Goal: Task Accomplishment & Management: Manage account settings

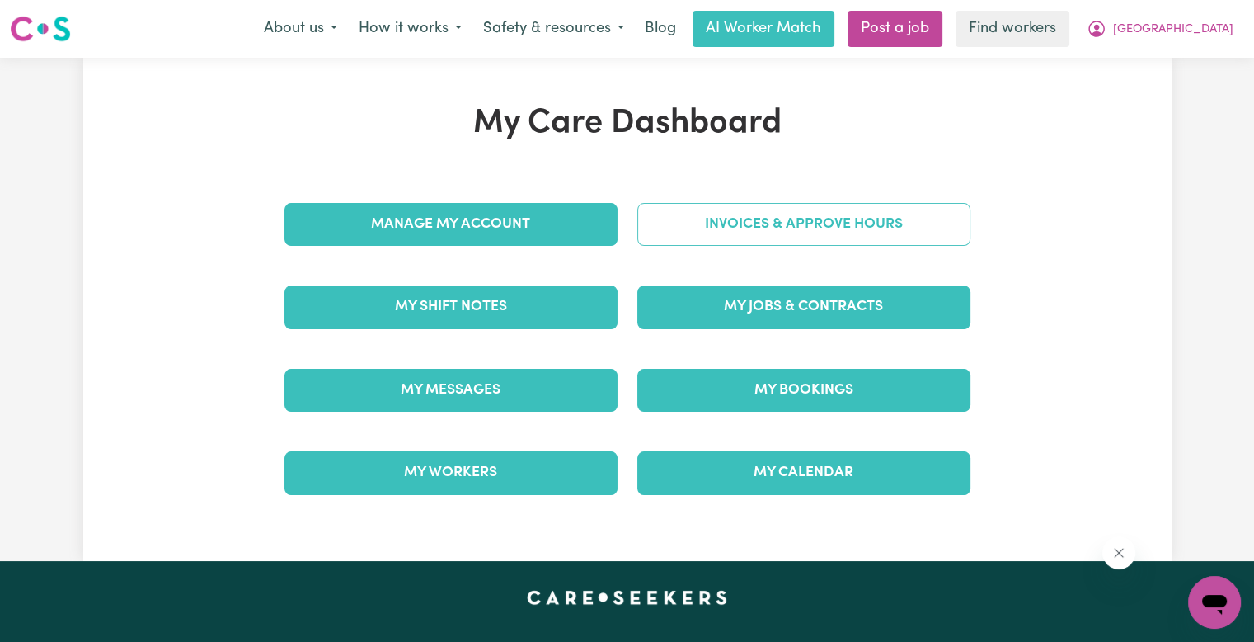
click at [694, 214] on link "Invoices & Approve Hours" at bounding box center [803, 224] width 333 height 43
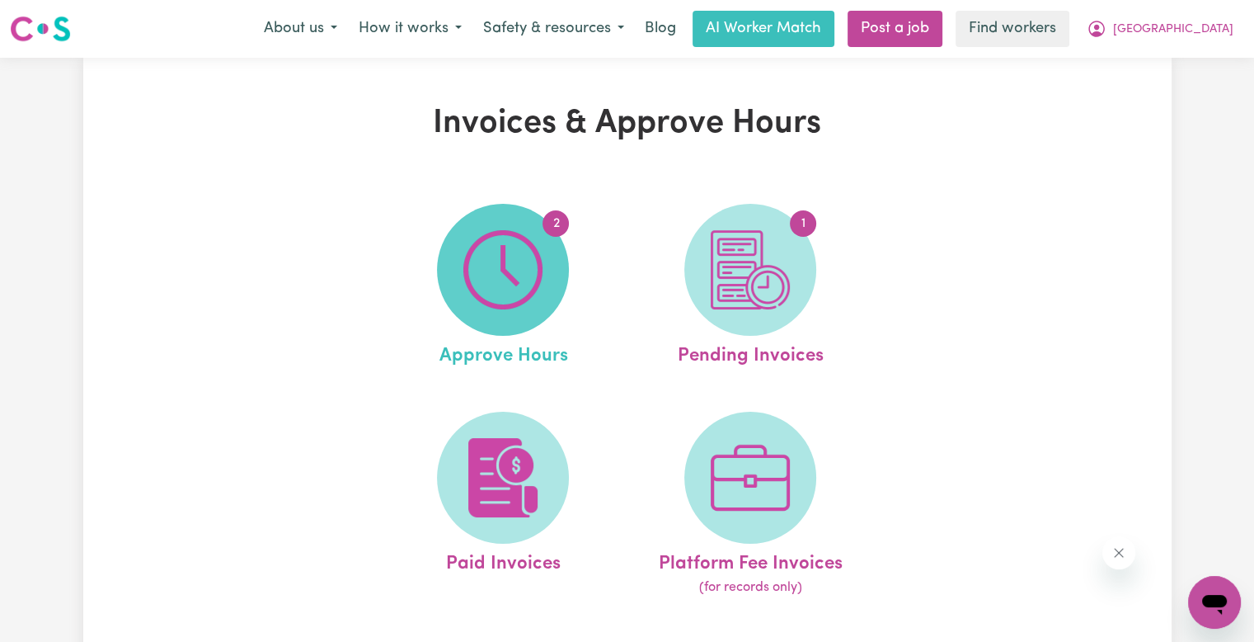
click at [552, 267] on span "2" at bounding box center [503, 270] width 132 height 132
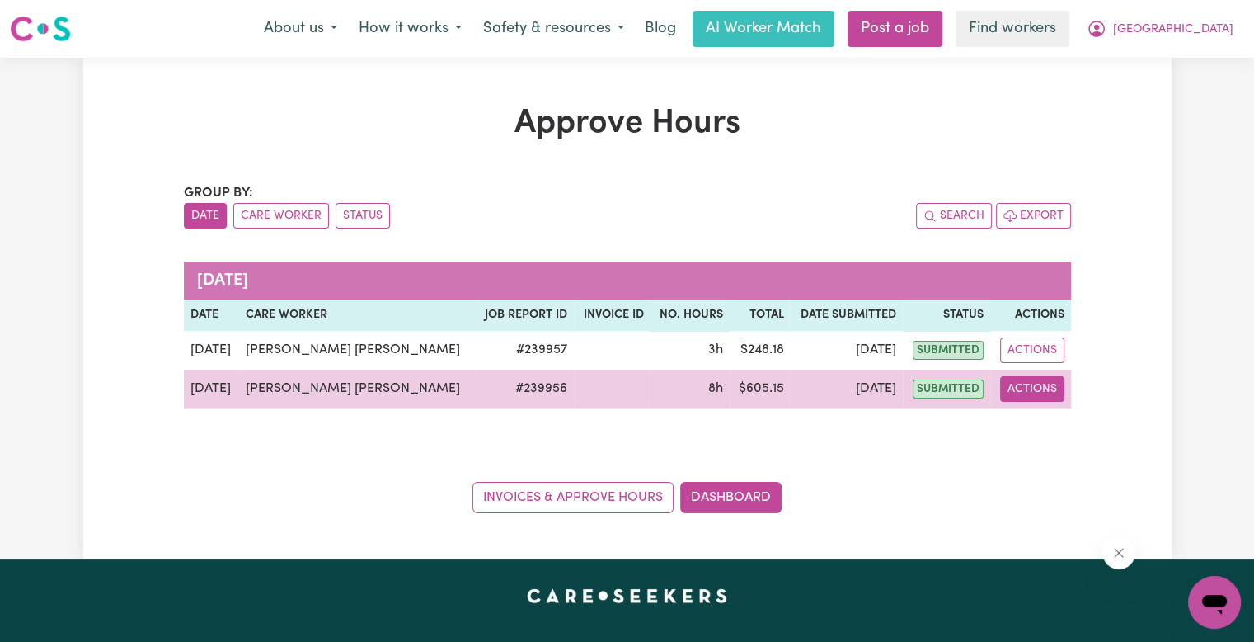
click at [1024, 388] on button "Actions" at bounding box center [1032, 389] width 64 height 26
click at [1046, 417] on link "View Job Report" at bounding box center [1085, 426] width 141 height 33
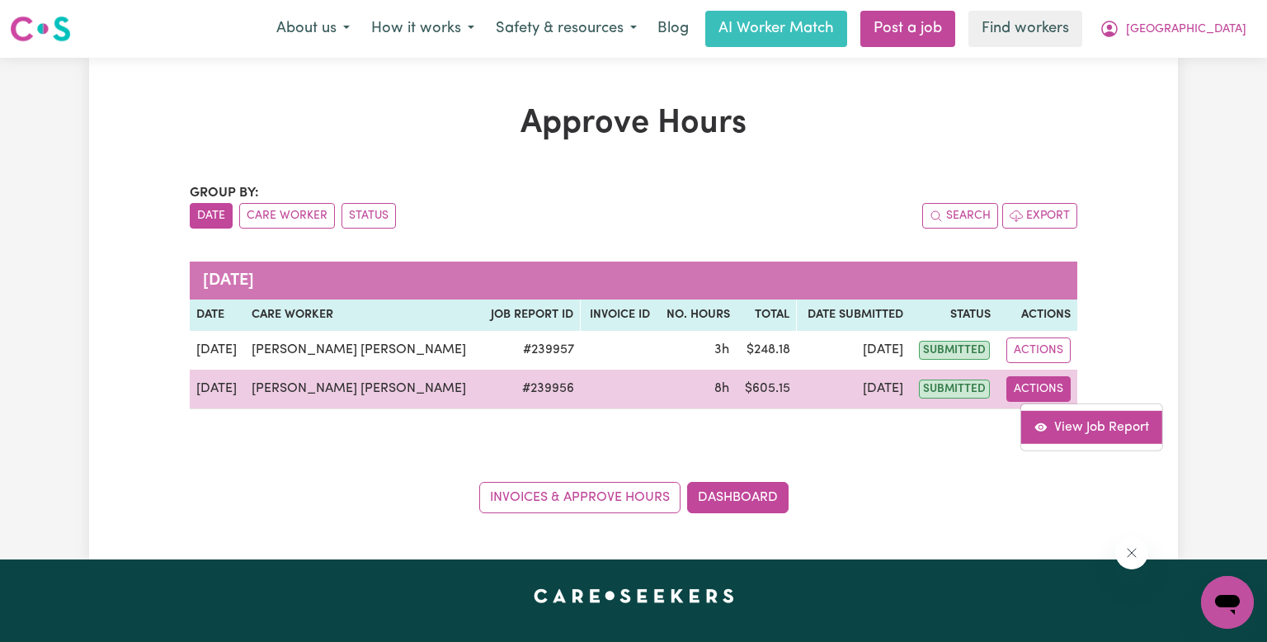
select select "pm"
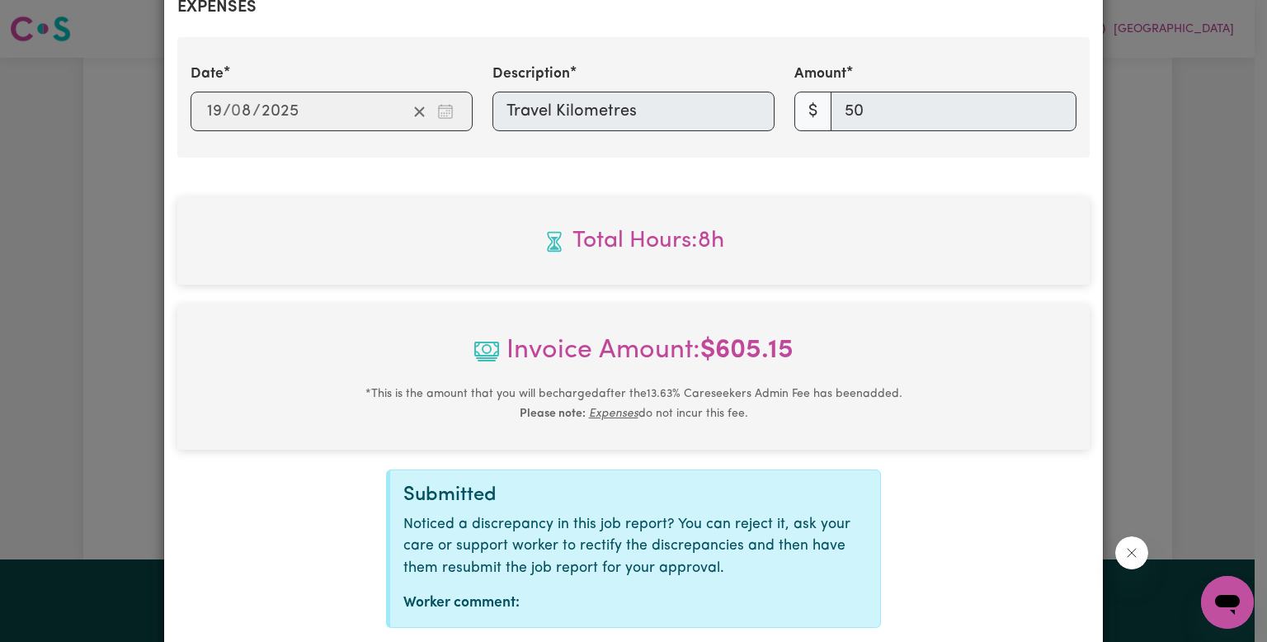
scroll to position [731, 0]
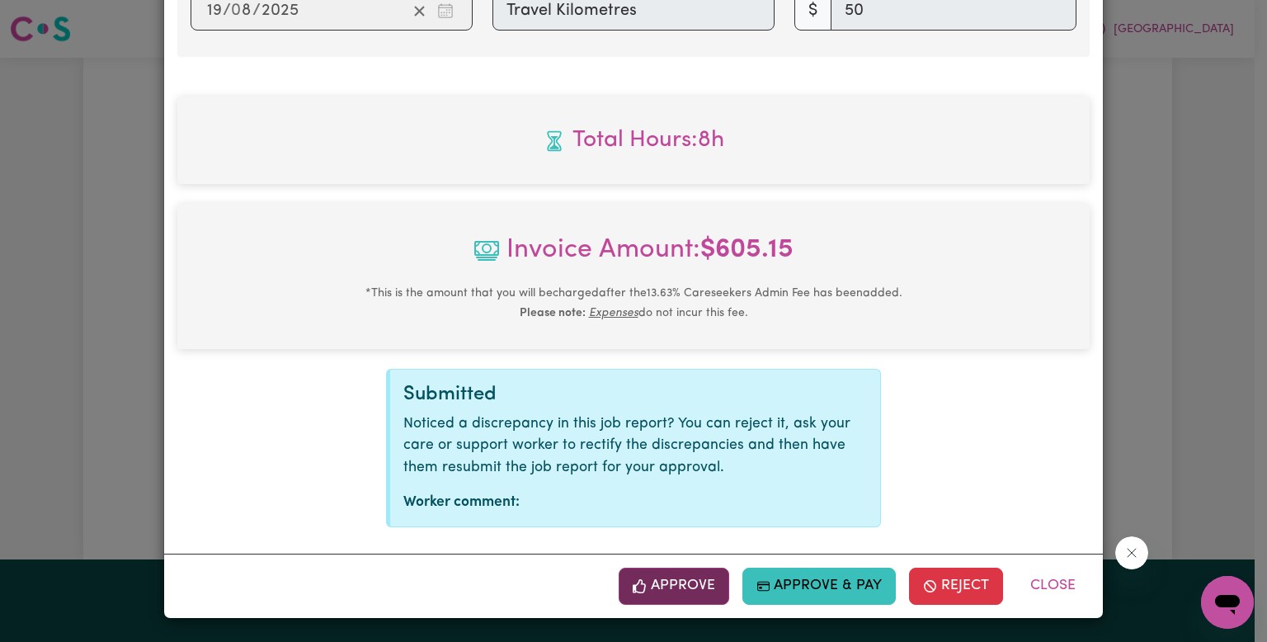
click at [689, 571] on button "Approve" at bounding box center [674, 585] width 111 height 36
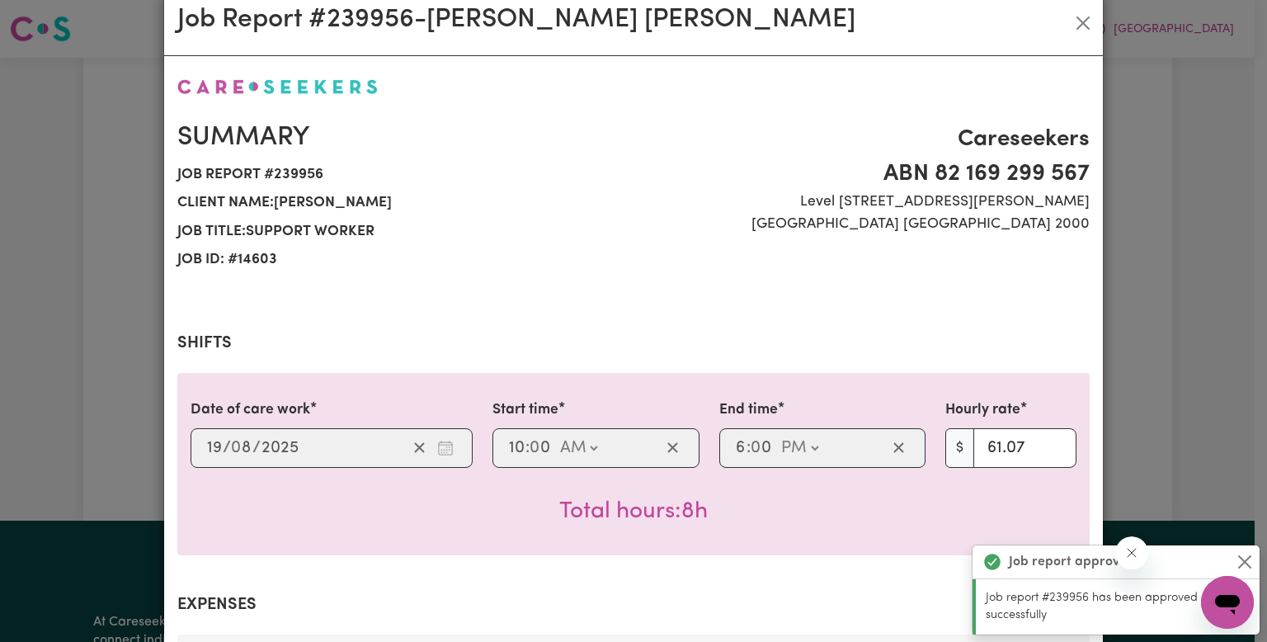
scroll to position [0, 0]
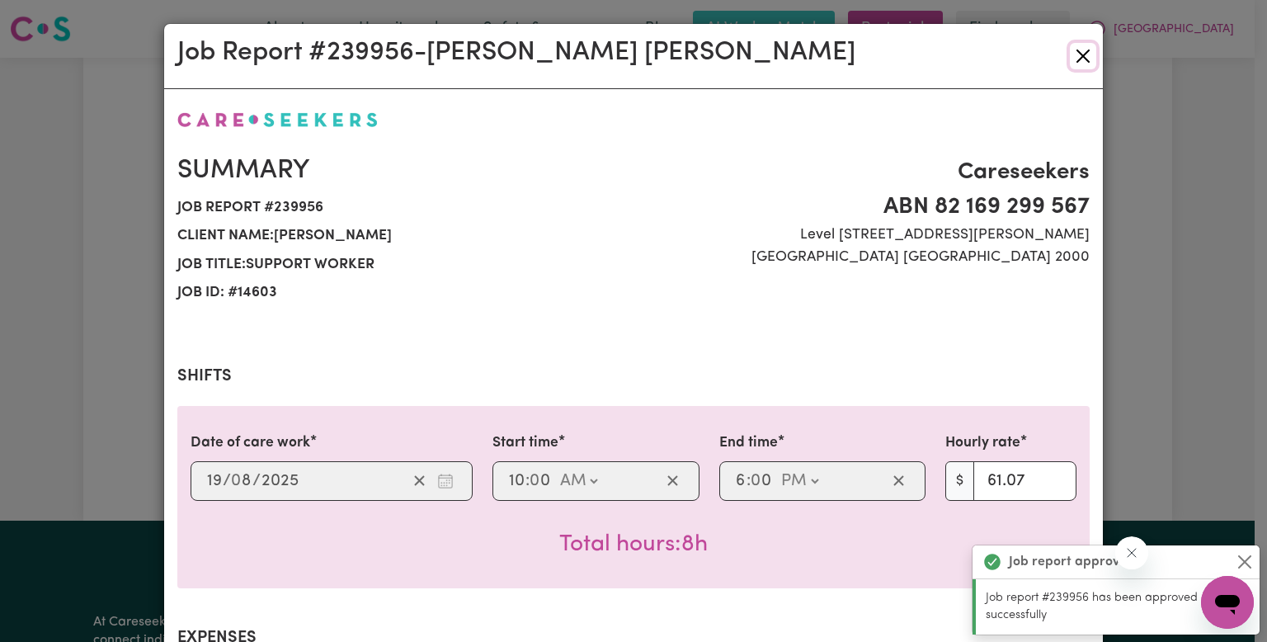
drag, startPoint x: 1072, startPoint y: 54, endPoint x: 1042, endPoint y: 101, distance: 55.4
click at [1070, 55] on button "Close" at bounding box center [1083, 56] width 26 height 26
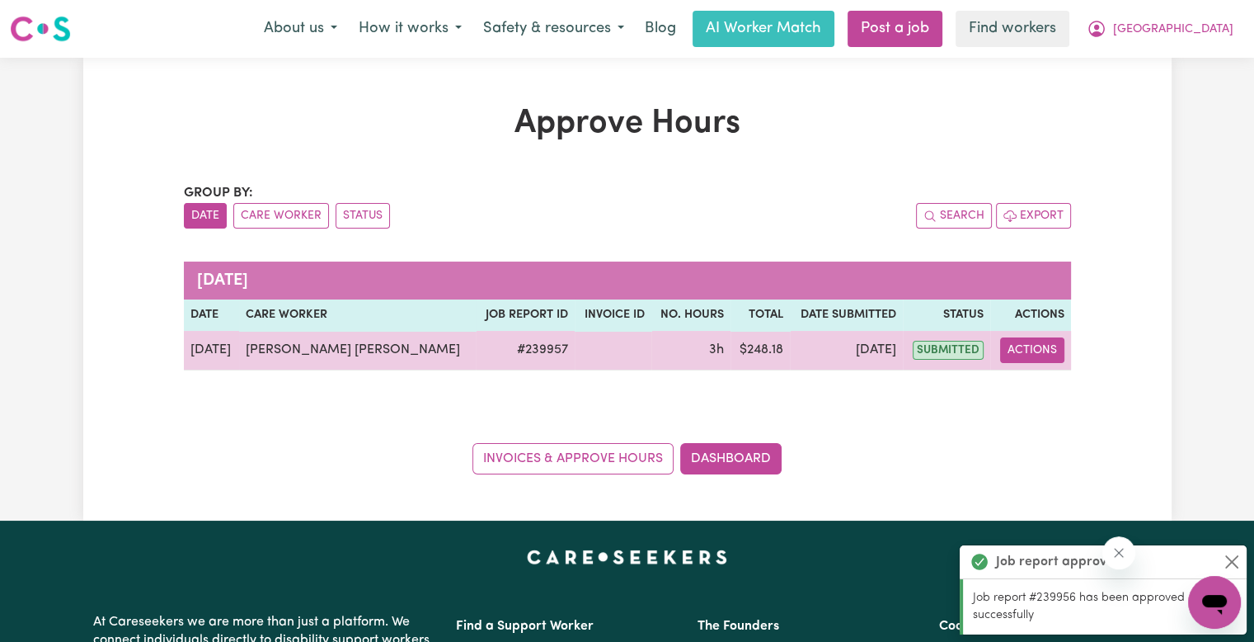
drag, startPoint x: 1033, startPoint y: 344, endPoint x: 1033, endPoint y: 360, distance: 16.5
click at [1033, 344] on button "Actions" at bounding box center [1032, 350] width 64 height 26
click at [1030, 378] on link "View Job Report" at bounding box center [1085, 387] width 141 height 33
select select "pm"
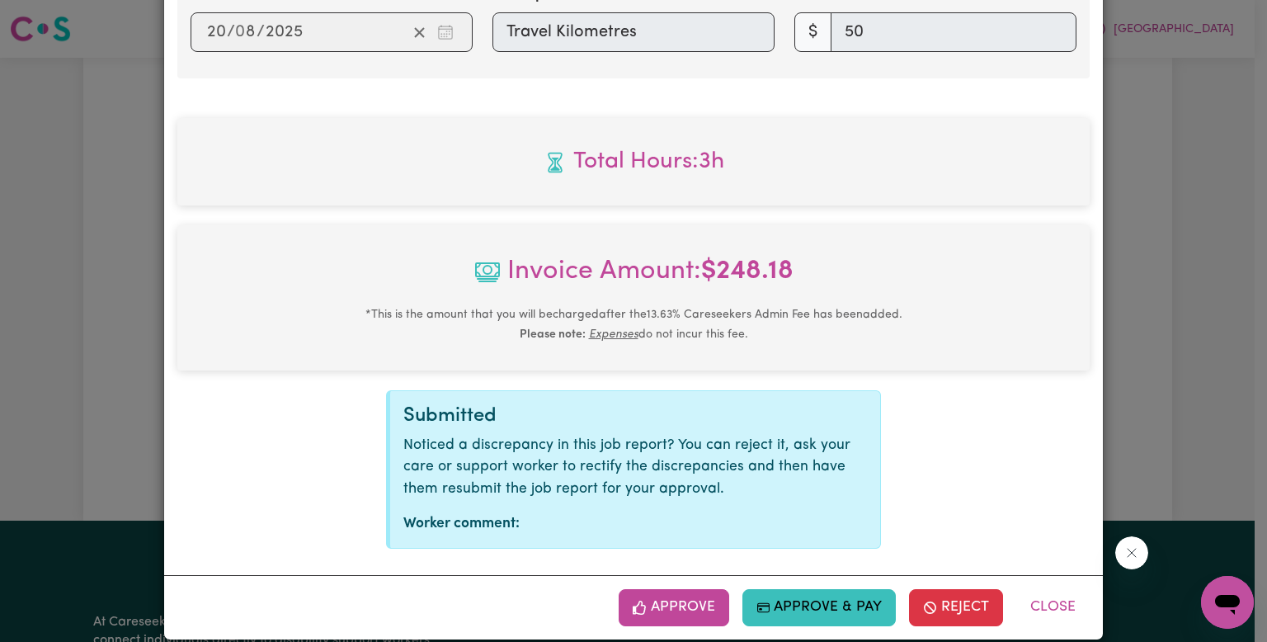
scroll to position [731, 0]
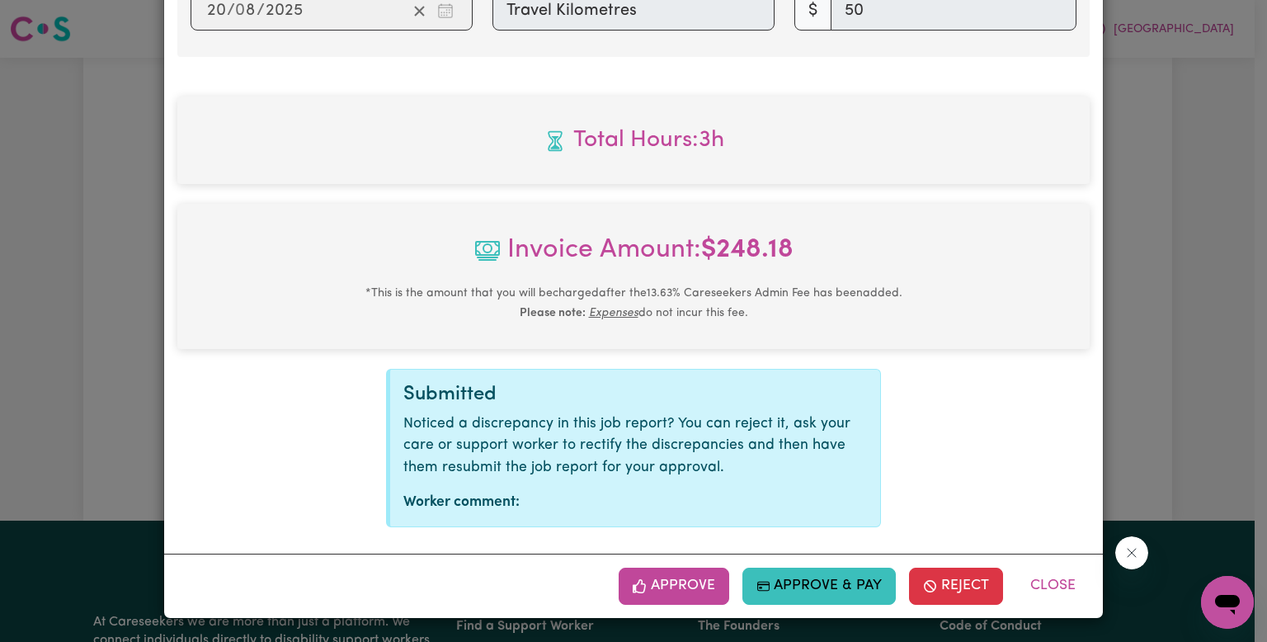
click at [707, 588] on button "Approve" at bounding box center [674, 585] width 111 height 36
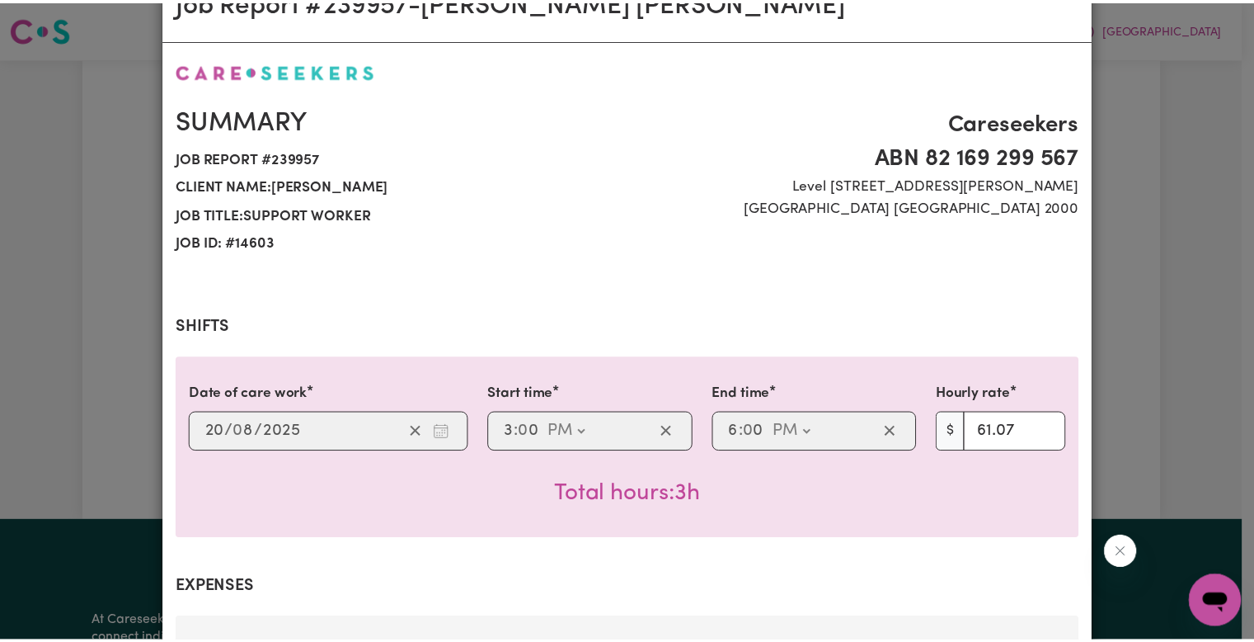
scroll to position [0, 0]
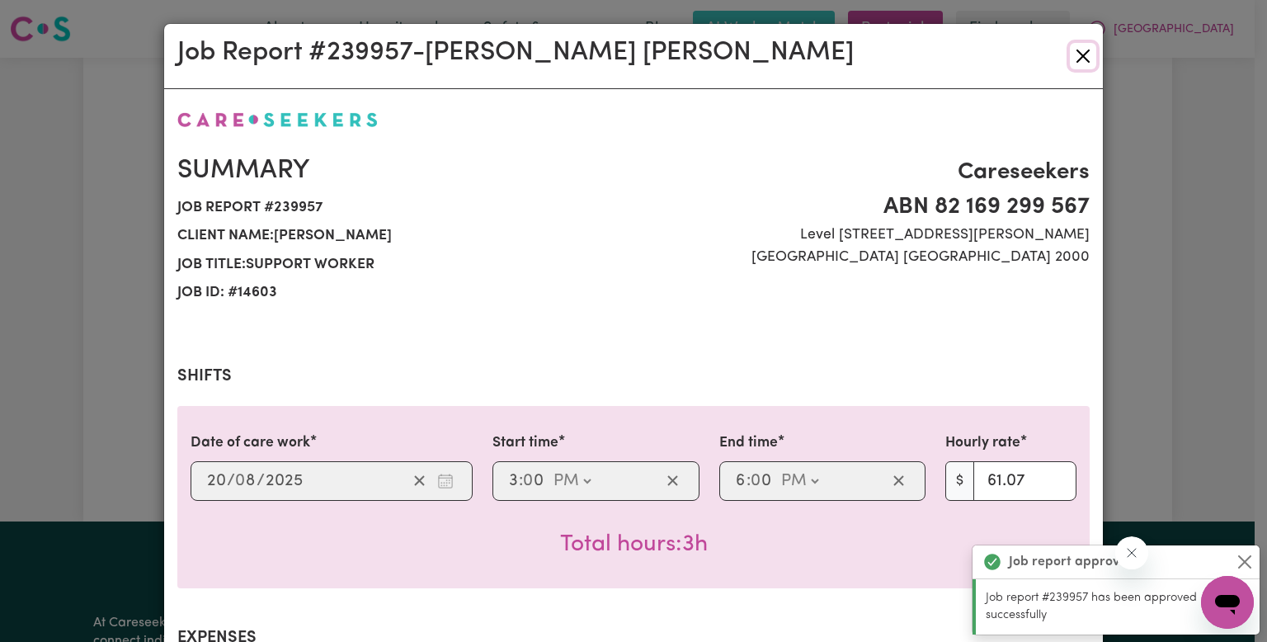
drag, startPoint x: 1079, startPoint y: 54, endPoint x: 1071, endPoint y: 64, distance: 11.7
click at [1079, 54] on button "Close" at bounding box center [1083, 56] width 26 height 26
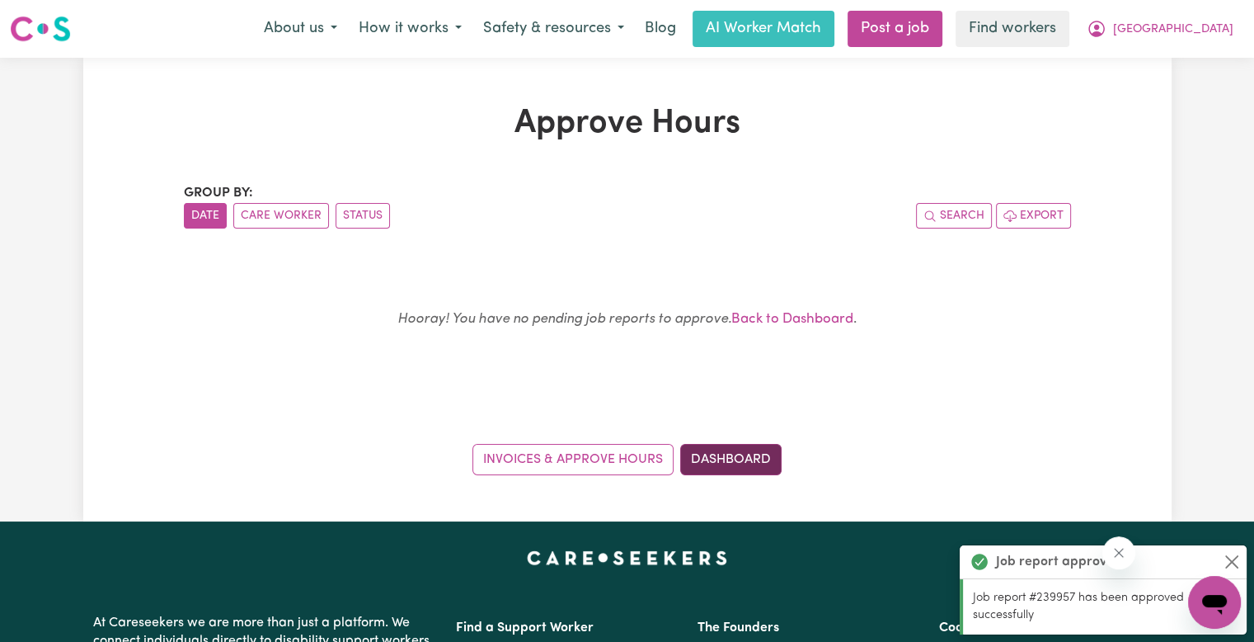
click at [742, 445] on link "Dashboard" at bounding box center [730, 459] width 101 height 31
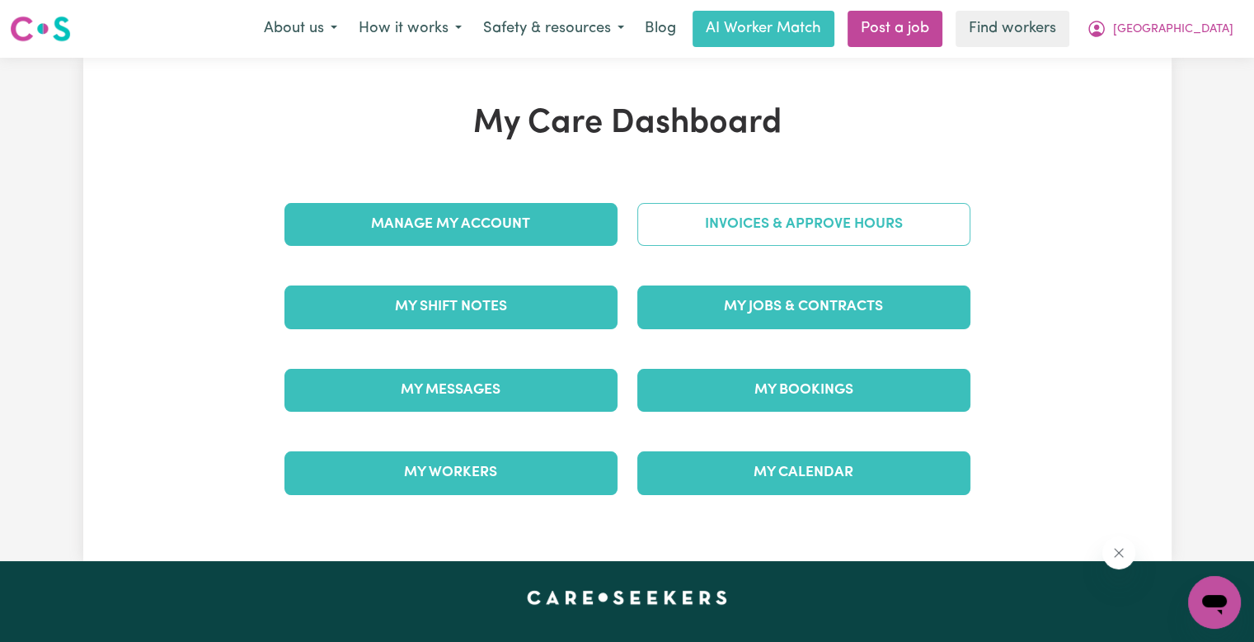
click at [776, 237] on link "Invoices & Approve Hours" at bounding box center [803, 224] width 333 height 43
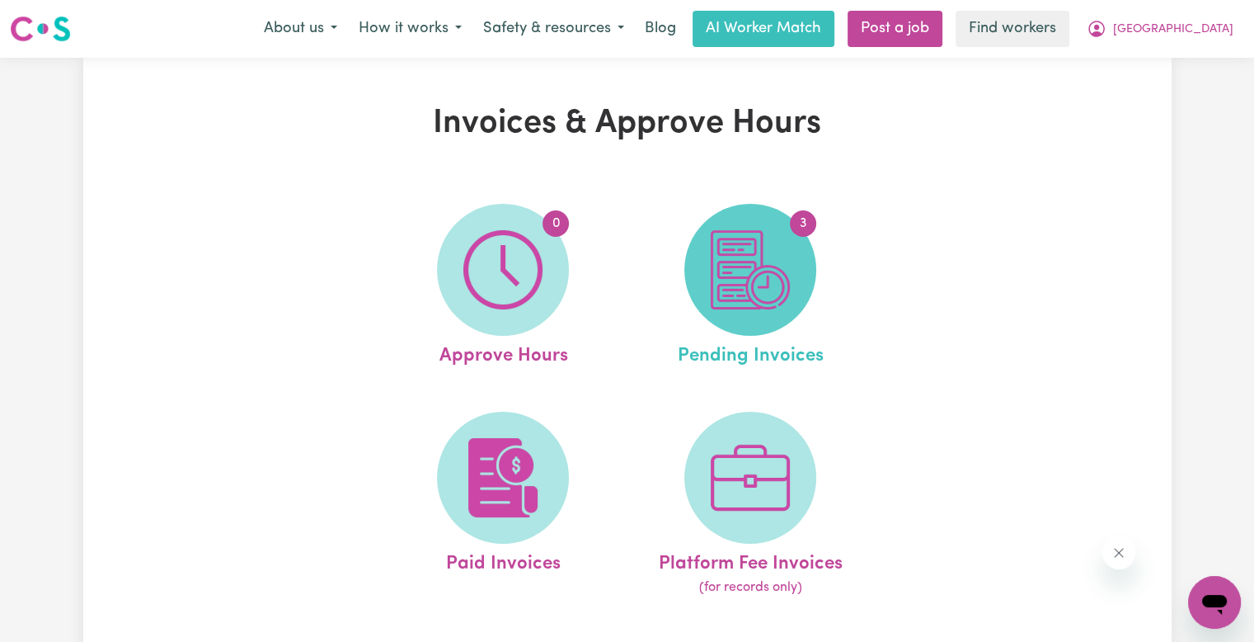
click at [765, 251] on img at bounding box center [750, 269] width 79 height 79
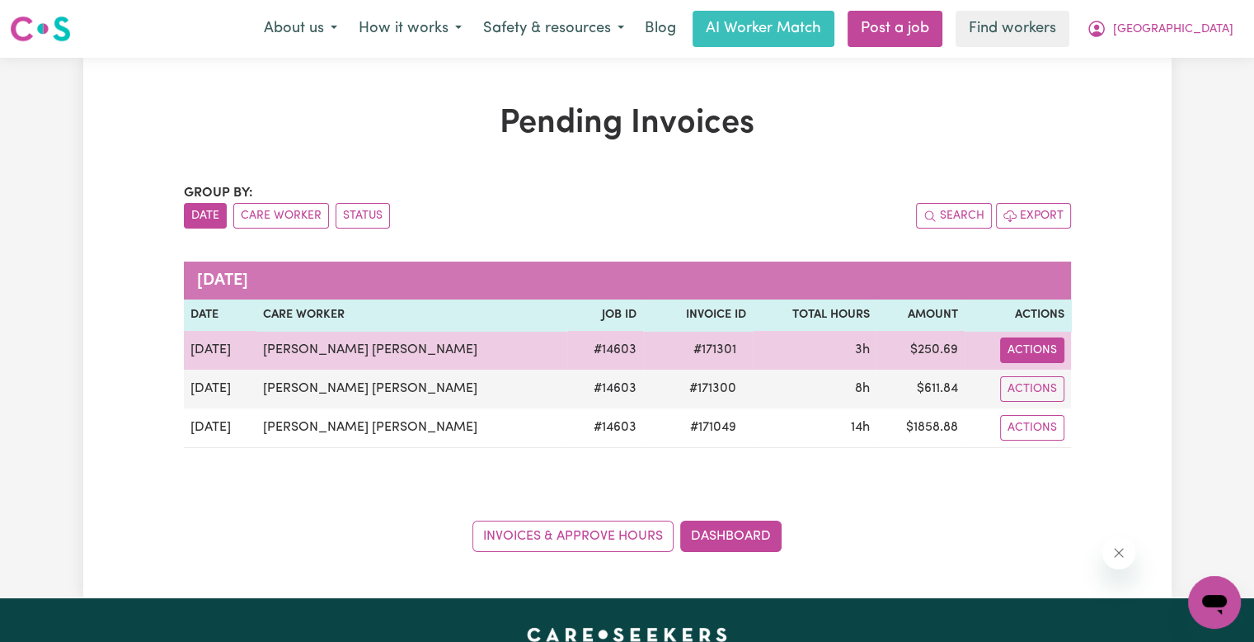
click at [1043, 346] on button "Actions" at bounding box center [1032, 350] width 64 height 26
click at [1054, 387] on link "Download Invoice" at bounding box center [1101, 387] width 151 height 33
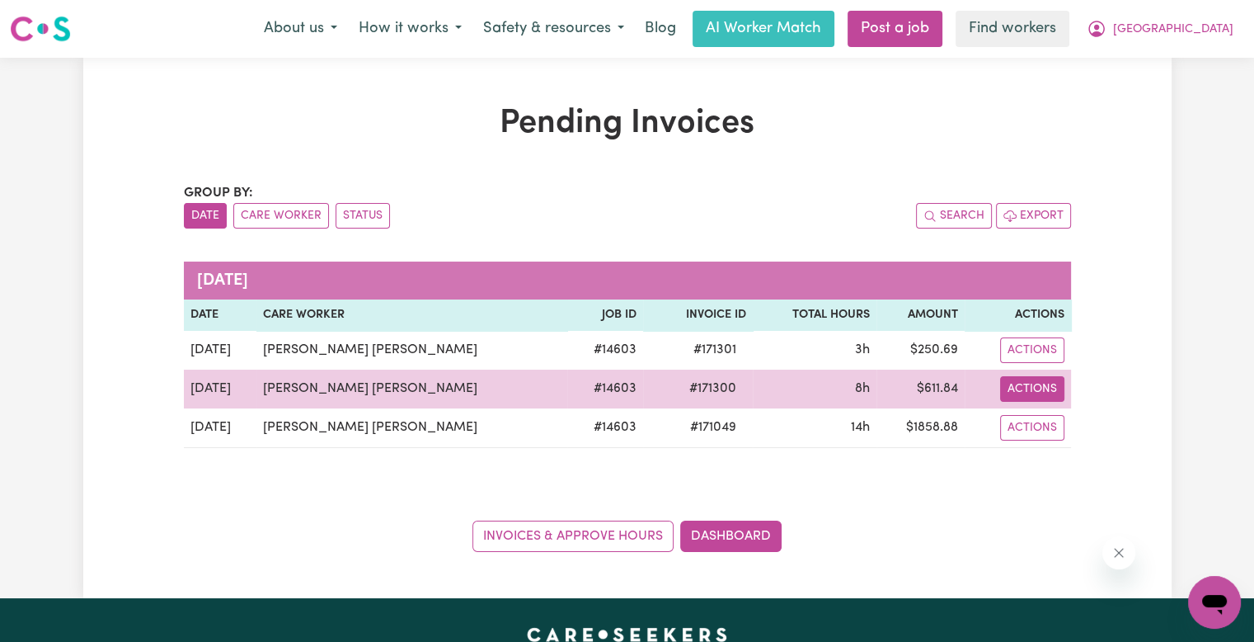
click at [1044, 363] on button "Actions" at bounding box center [1032, 350] width 64 height 26
click at [1058, 416] on link "Download Invoice" at bounding box center [1101, 426] width 151 height 33
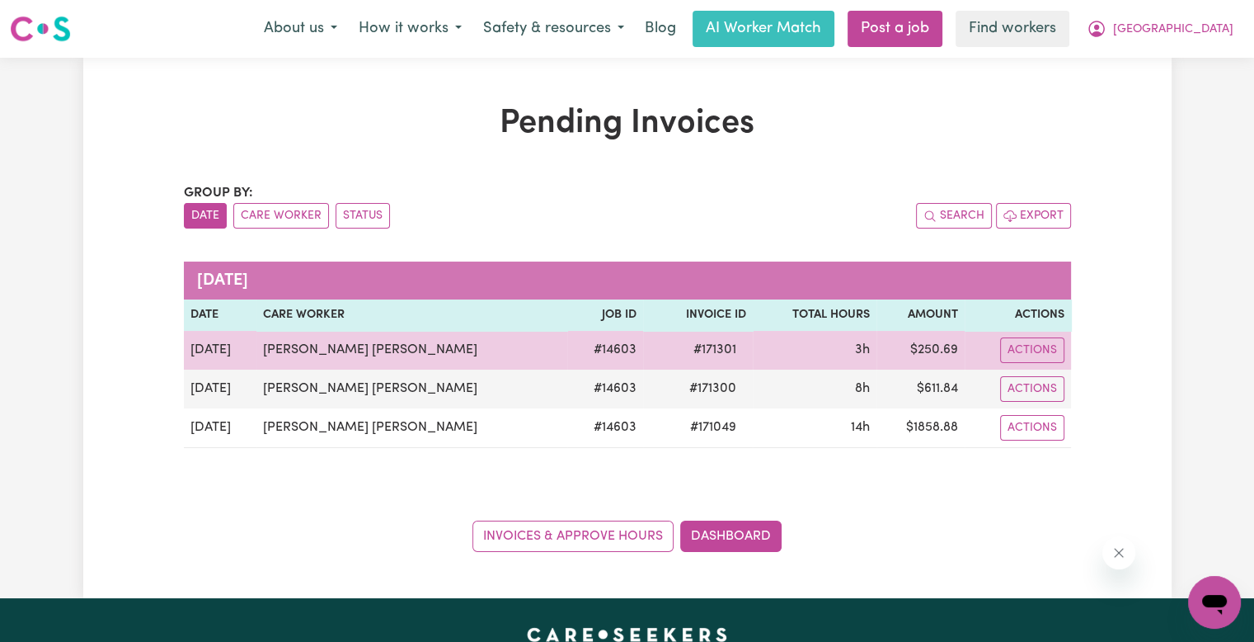
click at [684, 340] on span "# 171301" at bounding box center [715, 350] width 63 height 20
click at [684, 347] on span "# 171301" at bounding box center [715, 350] width 63 height 20
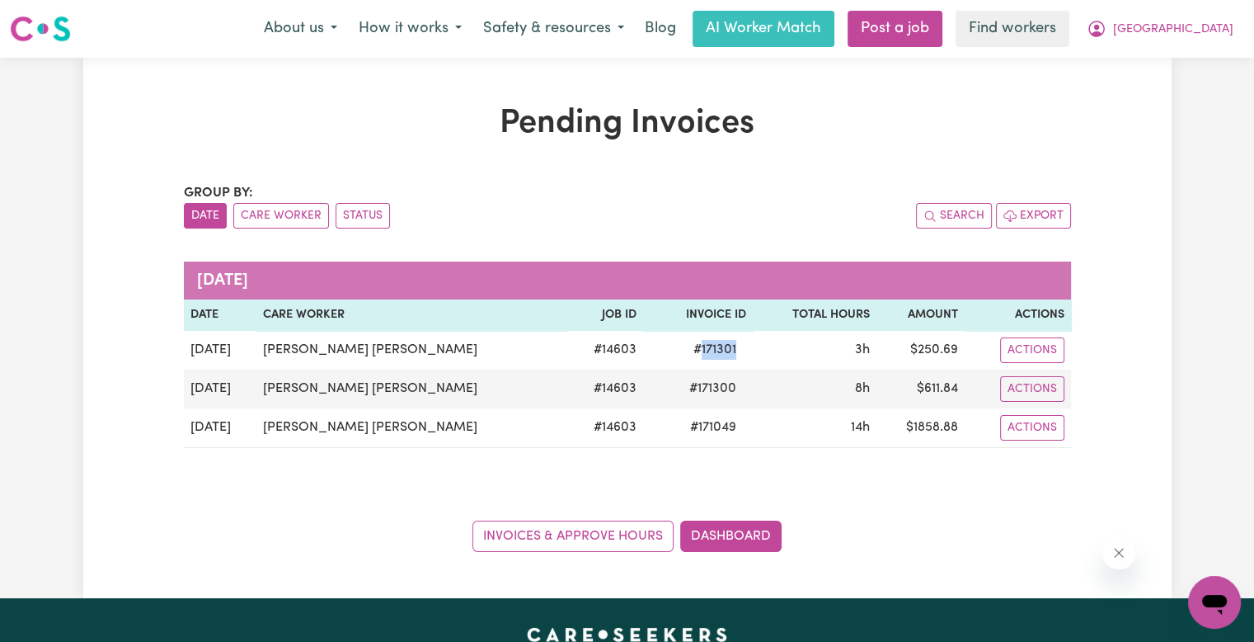
copy span "171301"
click at [1211, 29] on span "[GEOGRAPHIC_DATA]" at bounding box center [1173, 30] width 120 height 18
click at [1179, 97] on link "Logout" at bounding box center [1178, 94] width 130 height 31
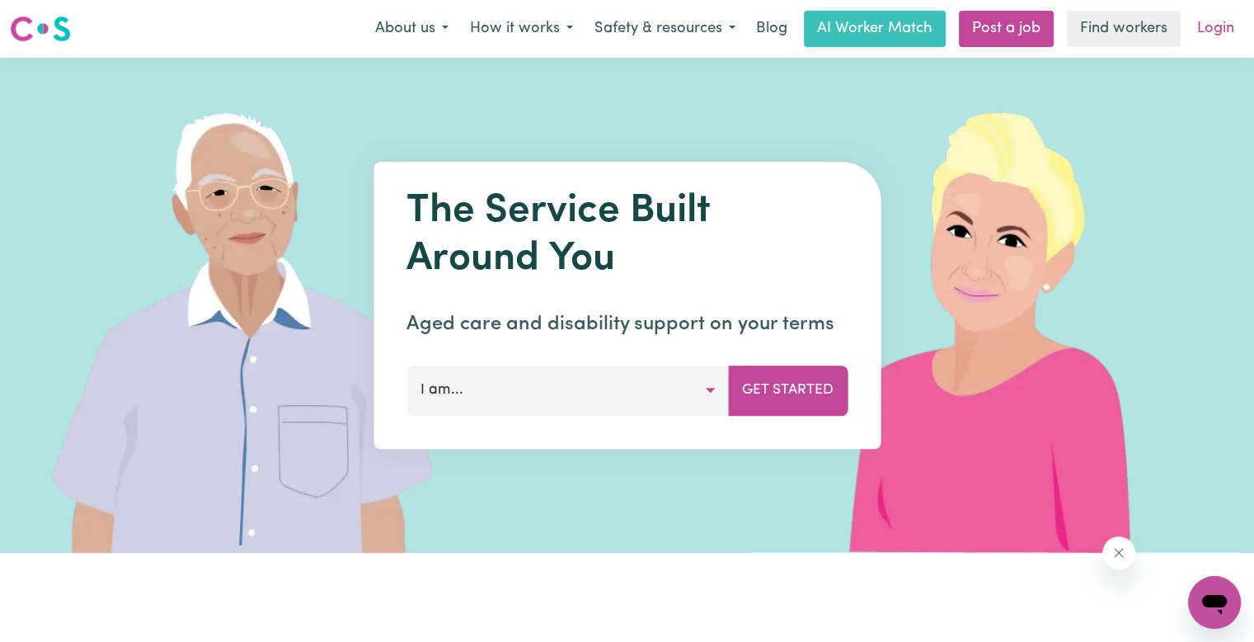
click at [1218, 27] on link "Login" at bounding box center [1216, 29] width 57 height 36
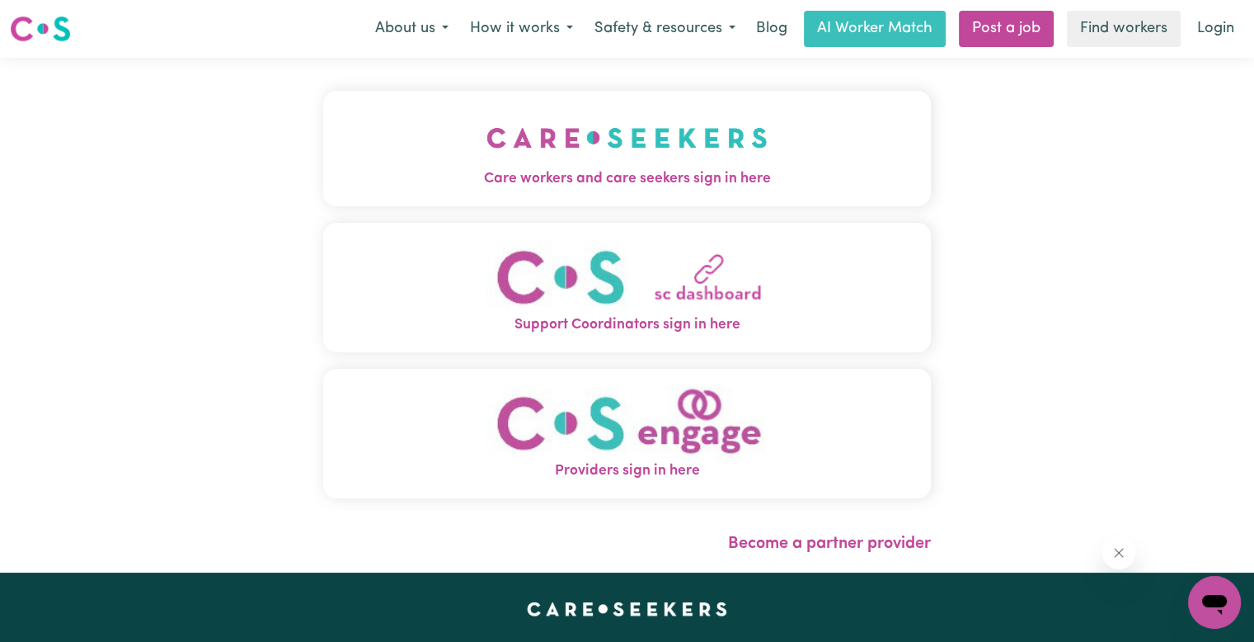
click at [594, 181] on span "Care workers and care seekers sign in here" at bounding box center [627, 178] width 608 height 21
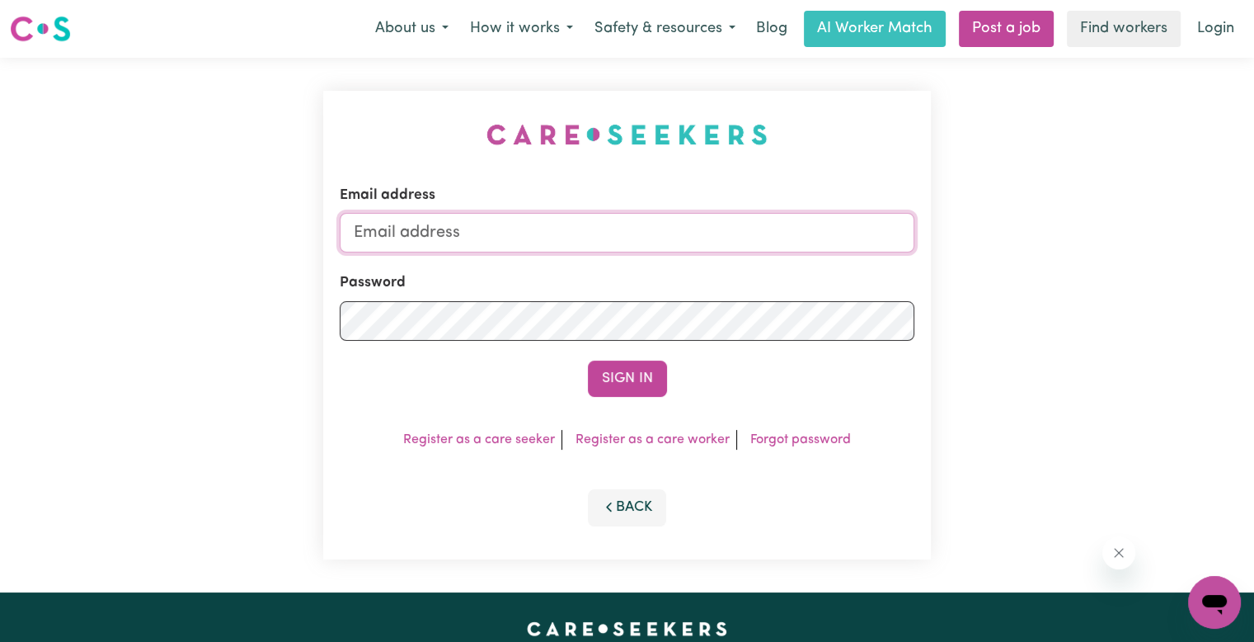
drag, startPoint x: 481, startPoint y: 231, endPoint x: 536, endPoint y: 211, distance: 58.7
click at [481, 231] on input "Email address" at bounding box center [627, 233] width 575 height 40
click at [440, 227] on input "superuser~jo" at bounding box center [627, 233] width 575 height 40
drag, startPoint x: 429, startPoint y: 232, endPoint x: 574, endPoint y: 234, distance: 145.2
click at [574, 234] on input "superuser~jo" at bounding box center [627, 233] width 575 height 40
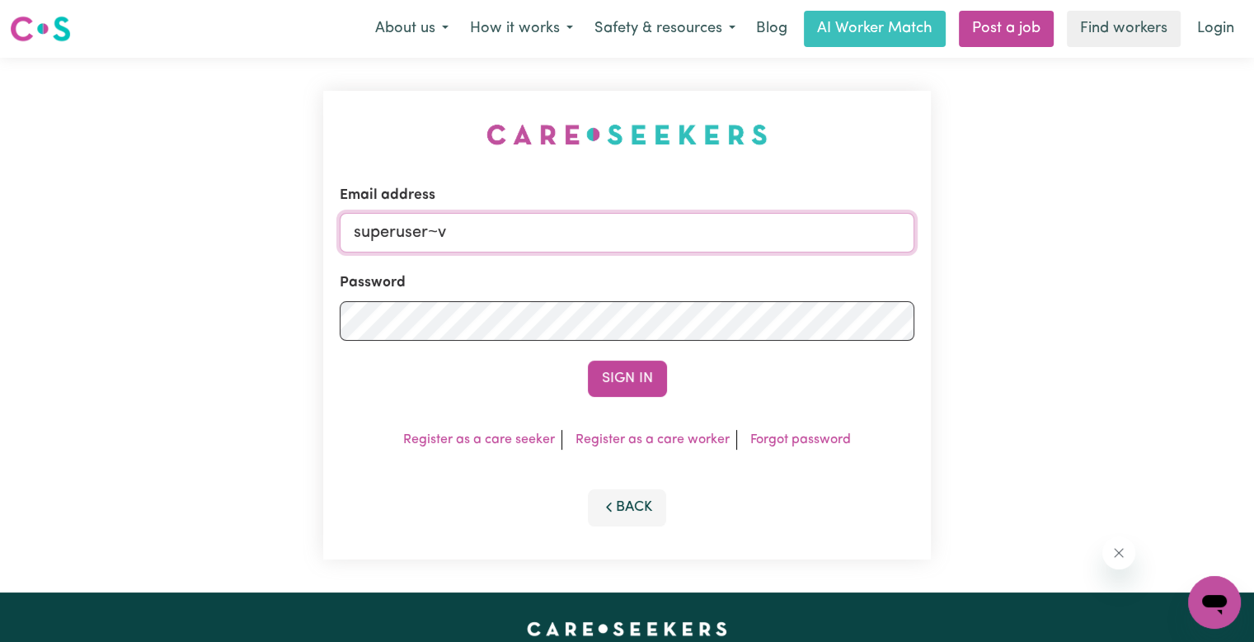
type input "superuser~[EMAIL_ADDRESS][DOMAIN_NAME]"
click at [588, 360] on button "Sign In" at bounding box center [627, 378] width 79 height 36
